Goal: Information Seeking & Learning: Find specific fact

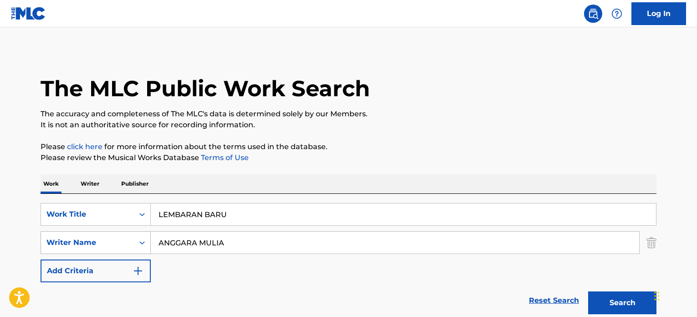
click at [81, 203] on div "SearchWithCriteriaa3d722cd-9235-42e9-9749-2f0baad9ebc9 Work Title LEMBARAN BARU…" at bounding box center [349, 242] width 616 height 79
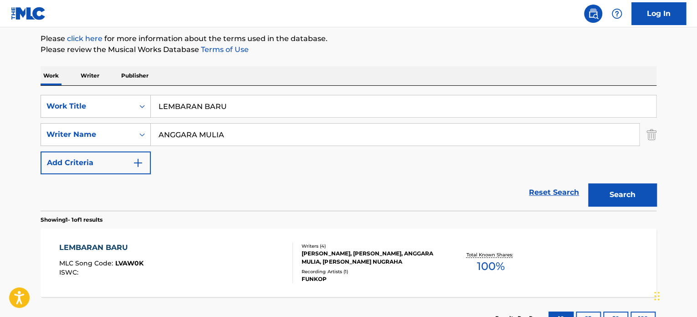
scroll to position [108, 0]
type input "[PERSON_NAME]"
drag, startPoint x: 253, startPoint y: 111, endPoint x: 99, endPoint y: 105, distance: 154.1
click at [134, 108] on div "SearchWithCriteriaa3d722cd-9235-42e9-9749-2f0baad9ebc9 Work Title LEMBARAN BARU" at bounding box center [349, 106] width 616 height 23
paste input "I WANT TO KNOW"
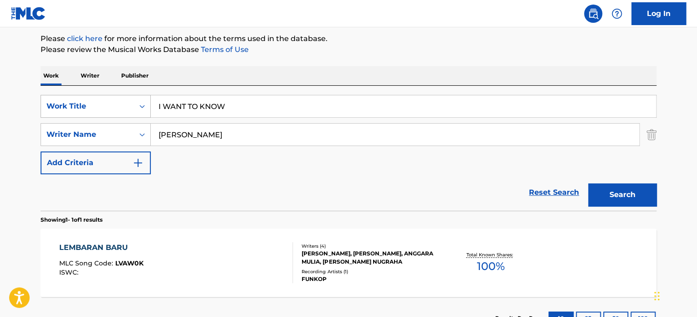
type input "I WANT TO KNOW"
click at [588, 183] on button "Search" at bounding box center [622, 194] width 68 height 23
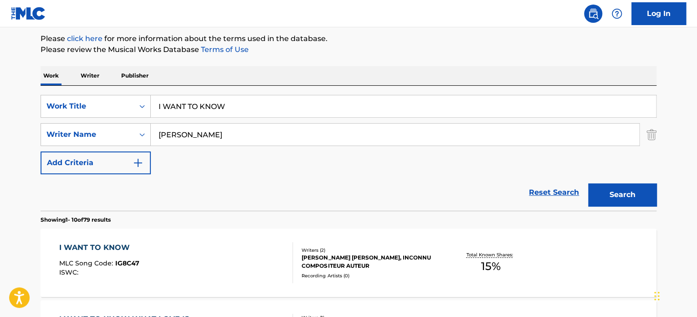
click at [323, 245] on div "I WANT TO KNOW MLC Song Code : IG8C47 ISWC : Writers ( 2 ) [PERSON_NAME] [PERSO…" at bounding box center [349, 262] width 616 height 68
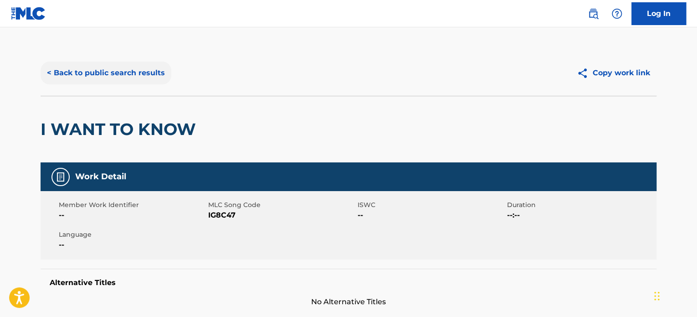
click at [146, 72] on button "< Back to public search results" at bounding box center [106, 73] width 131 height 23
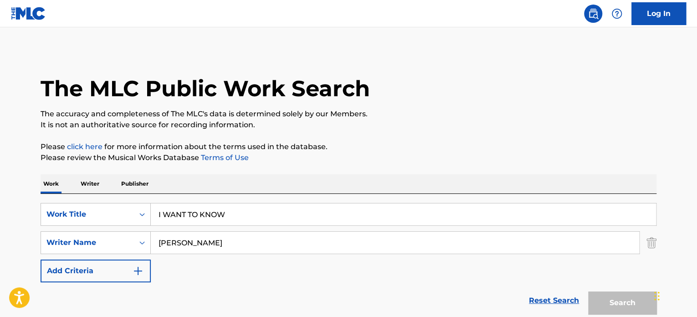
scroll to position [108, 0]
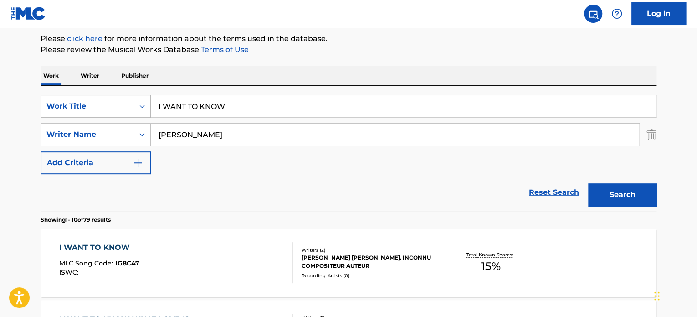
drag, startPoint x: 276, startPoint y: 107, endPoint x: 97, endPoint y: 107, distance: 179.5
click at [117, 106] on div "SearchWithCriteriaa3d722cd-9235-42e9-9749-2f0baad9ebc9 Work Title I WANT TO KNOW" at bounding box center [349, 106] width 616 height 23
paste input "[PERSON_NAME]"
type input "[PERSON_NAME]"
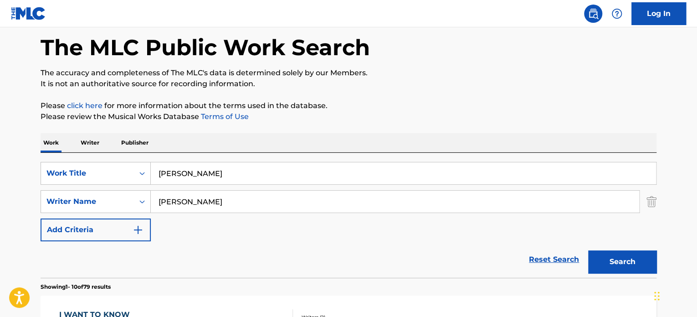
scroll to position [32, 0]
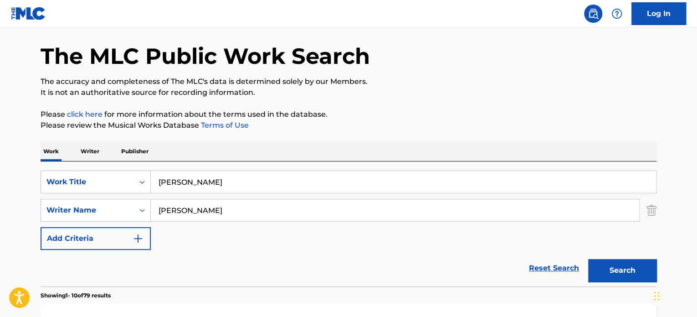
drag, startPoint x: 221, startPoint y: 205, endPoint x: 17, endPoint y: 187, distance: 205.4
paste input "[PERSON_NAME]"
type input "[PERSON_NAME]"
click at [614, 278] on button "Search" at bounding box center [622, 270] width 68 height 23
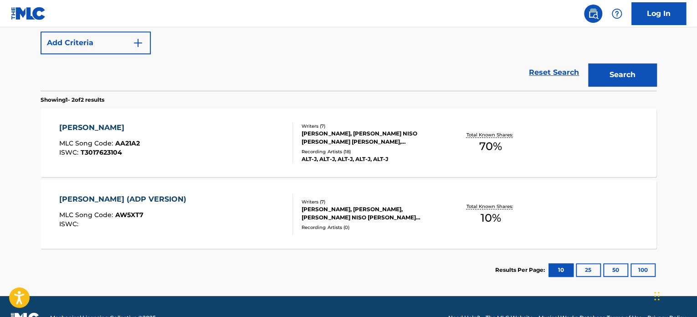
scroll to position [250, 0]
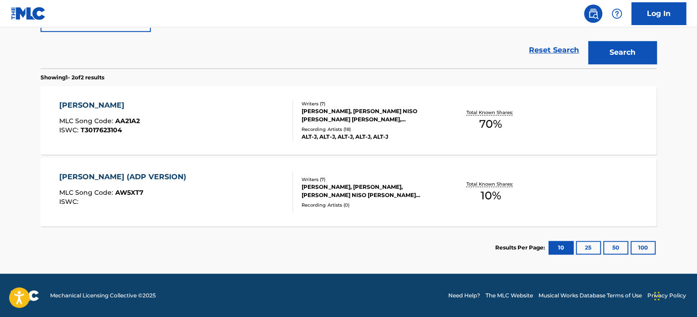
click at [323, 97] on div "[PERSON_NAME] MLC Song Code : AA21A2 ISWC : T3017623104 Writers ( 7 ) [PERSON_N…" at bounding box center [349, 120] width 616 height 68
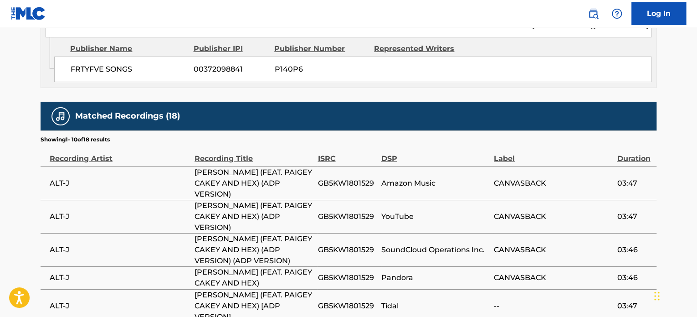
scroll to position [1038, 0]
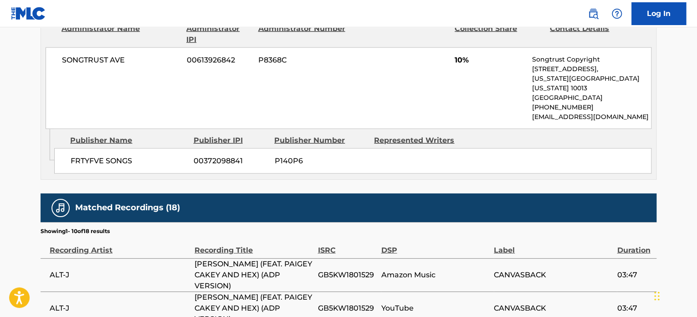
click at [491, 148] on div "FRTYFVE SONGS 00372098841 P140P6" at bounding box center [352, 161] width 597 height 26
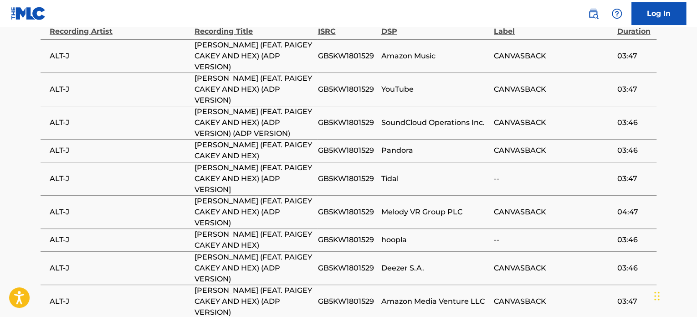
scroll to position [1266, 0]
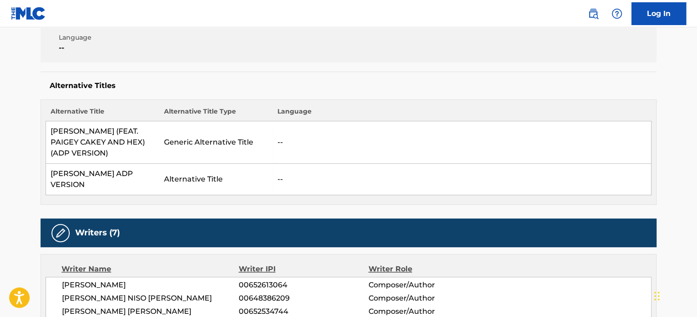
scroll to position [203, 0]
